Goal: Task Accomplishment & Management: Manage account settings

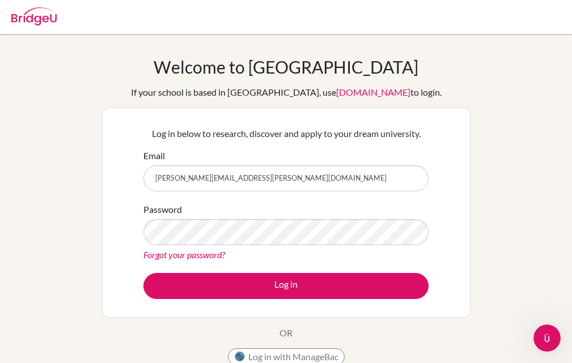
type input "[PERSON_NAME][EMAIL_ADDRESS][PERSON_NAME][DOMAIN_NAME]"
click at [177, 256] on link "Forgot your password?" at bounding box center [184, 254] width 82 height 11
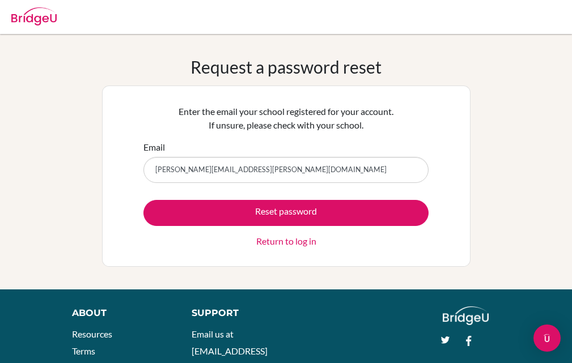
type input "[PERSON_NAME][EMAIL_ADDRESS][PERSON_NAME][DOMAIN_NAME]"
click at [275, 241] on link "Return to log in" at bounding box center [286, 242] width 60 height 14
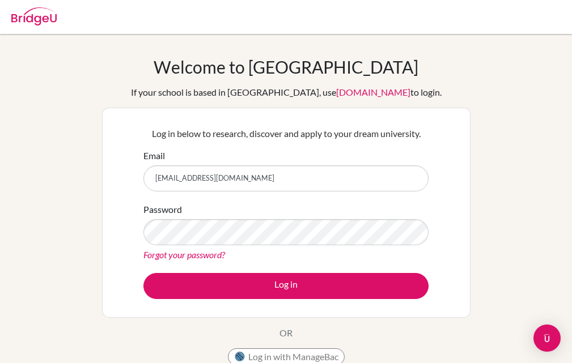
type input "anneinguis21@hotmail.com"
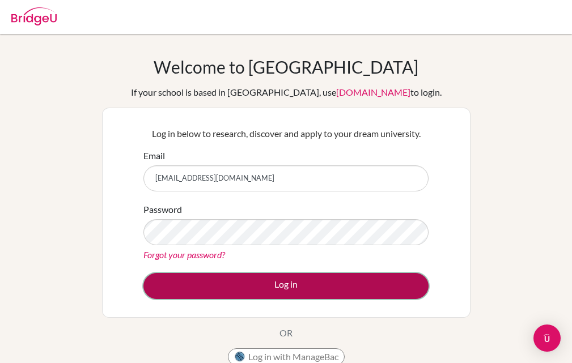
click at [251, 285] on button "Log in" at bounding box center [285, 286] width 285 height 26
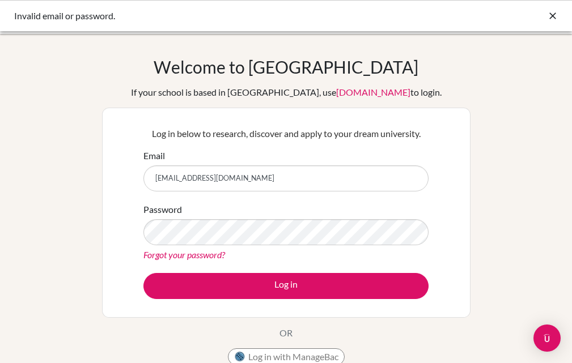
drag, startPoint x: 264, startPoint y: 178, endPoint x: 153, endPoint y: 170, distance: 111.3
click at [153, 170] on input "[EMAIL_ADDRESS][DOMAIN_NAME]" at bounding box center [285, 178] width 285 height 26
click at [177, 256] on link "Forgot your password?" at bounding box center [184, 254] width 82 height 11
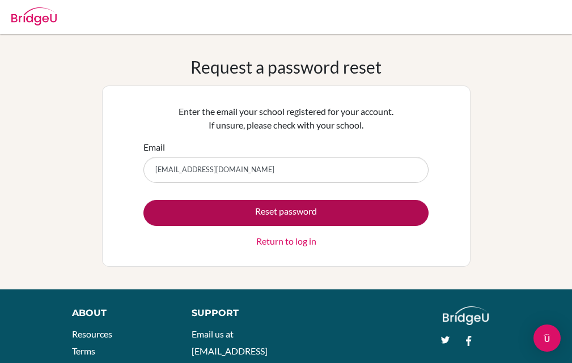
type input "[EMAIL_ADDRESS][DOMAIN_NAME]"
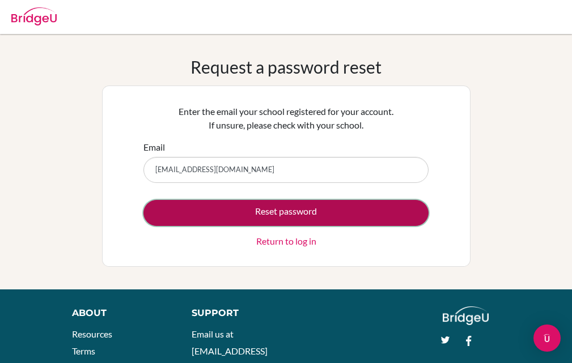
click at [288, 208] on button "Reset password" at bounding box center [285, 213] width 285 height 26
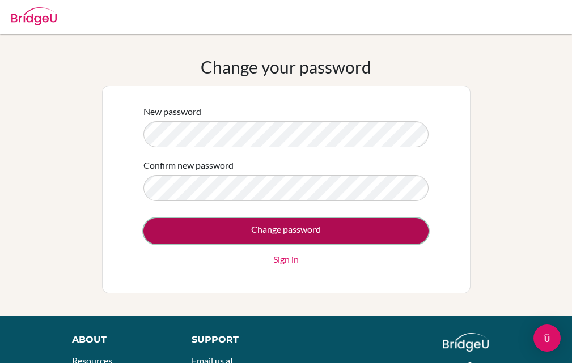
click at [246, 226] on input "Change password" at bounding box center [285, 231] width 285 height 26
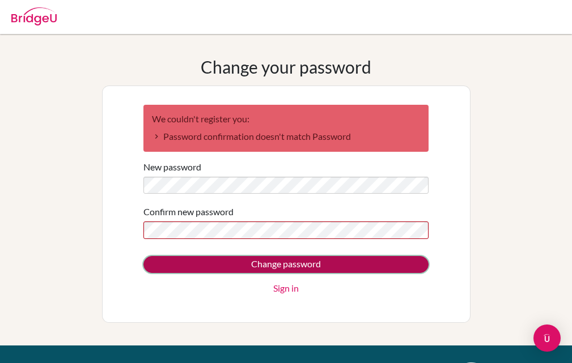
click at [276, 269] on input "Change password" at bounding box center [285, 264] width 285 height 17
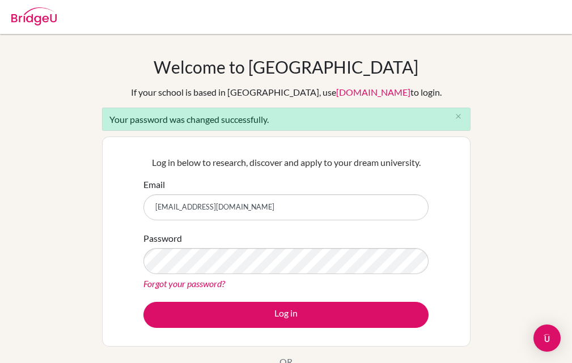
type input "[EMAIL_ADDRESS][DOMAIN_NAME]"
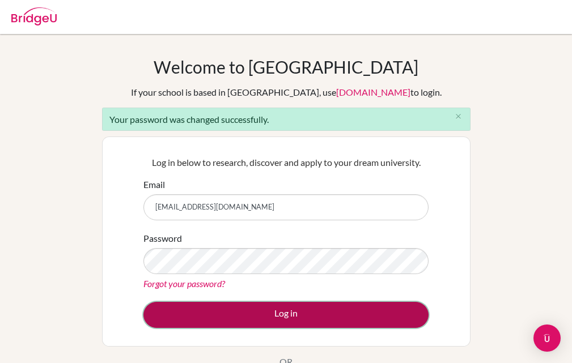
click at [262, 309] on button "Log in" at bounding box center [285, 315] width 285 height 26
